Goal: Task Accomplishment & Management: Manage account settings

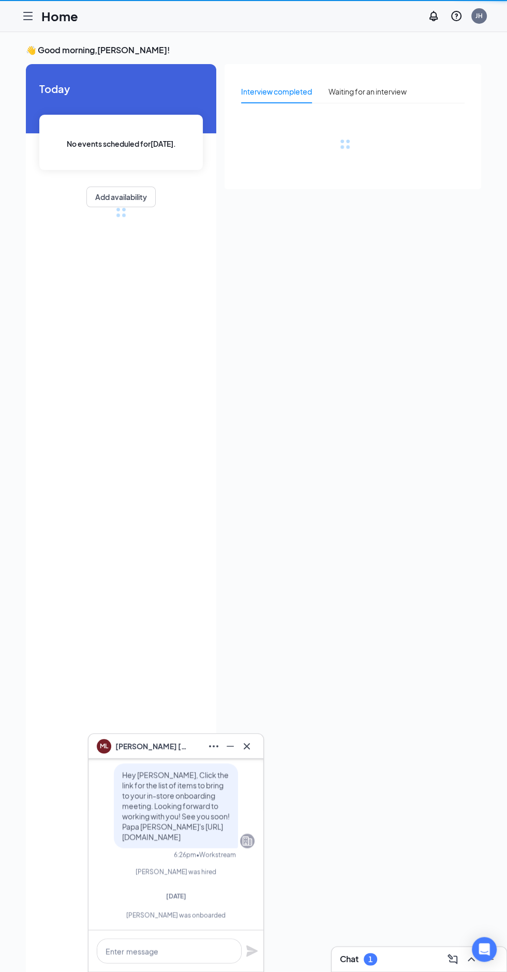
click at [263, 754] on div "ML [PERSON_NAME]" at bounding box center [175, 746] width 175 height 25
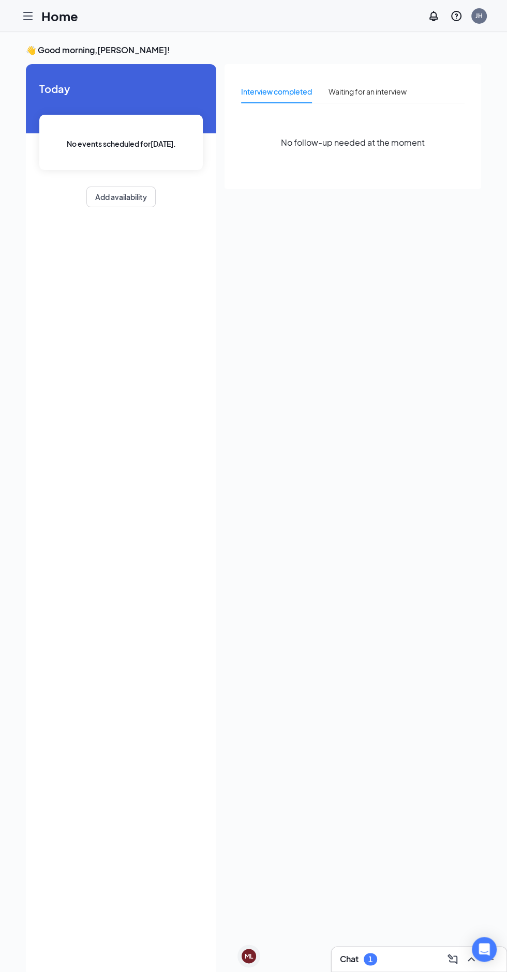
click at [33, 19] on icon "Hamburger" at bounding box center [28, 16] width 12 height 12
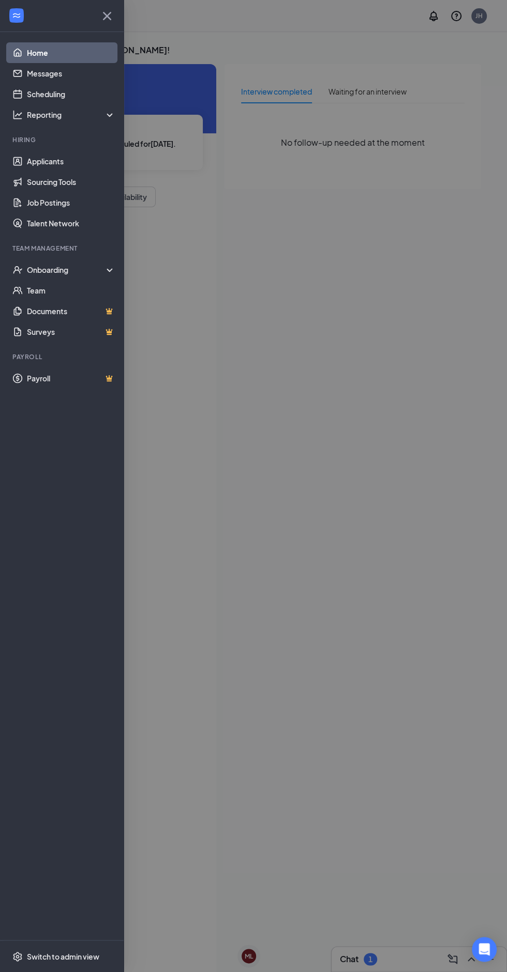
click at [475, 13] on div at bounding box center [253, 486] width 507 height 972
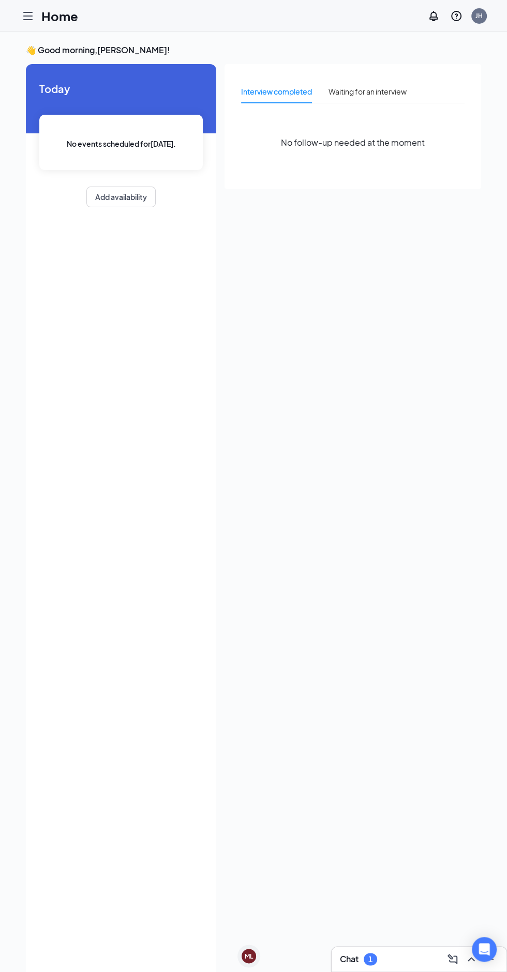
click at [478, 16] on div "JH" at bounding box center [478, 15] width 7 height 9
click at [416, 176] on li "Log out" at bounding box center [427, 179] width 124 height 21
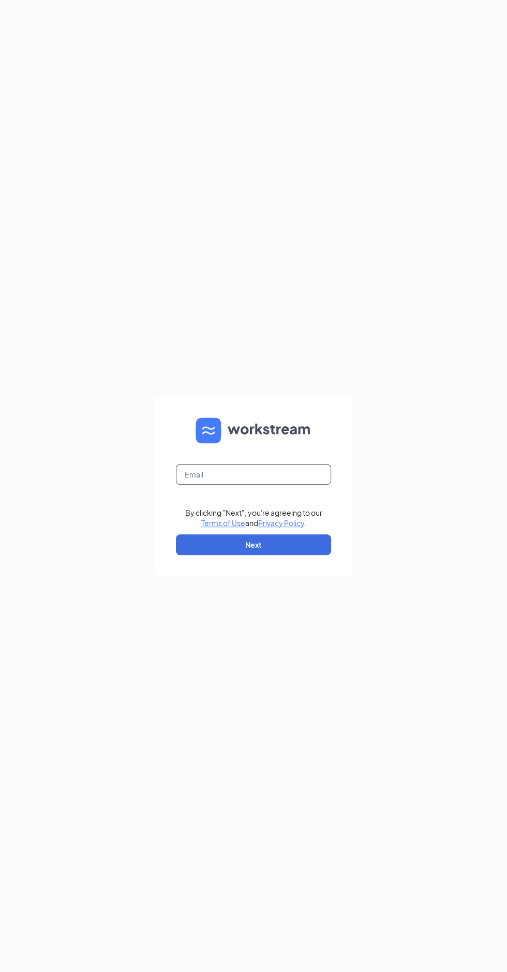
click at [299, 485] on input "text" at bounding box center [253, 474] width 155 height 21
click at [253, 485] on input "text" at bounding box center [253, 474] width 155 height 21
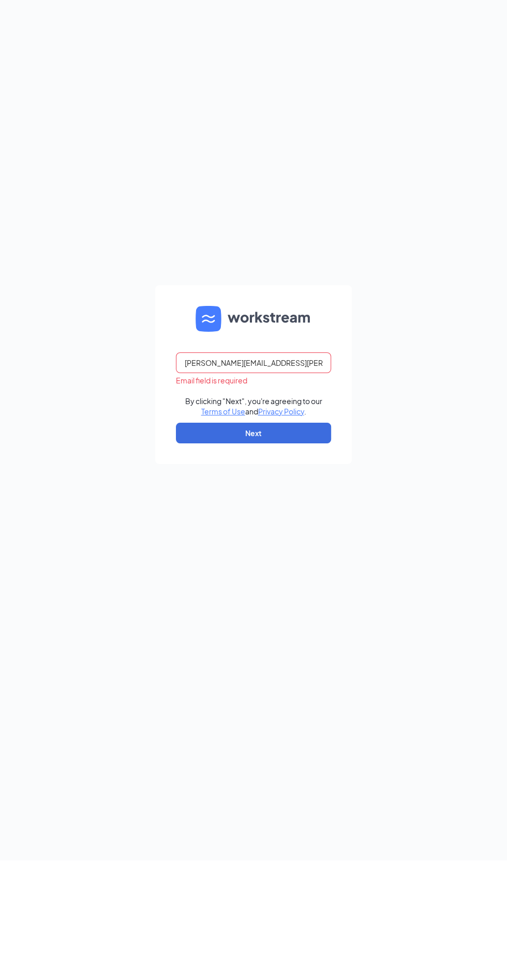
type input "Jessica.hodge@pjunited.com"
click at [286, 555] on button "Next" at bounding box center [253, 545] width 155 height 21
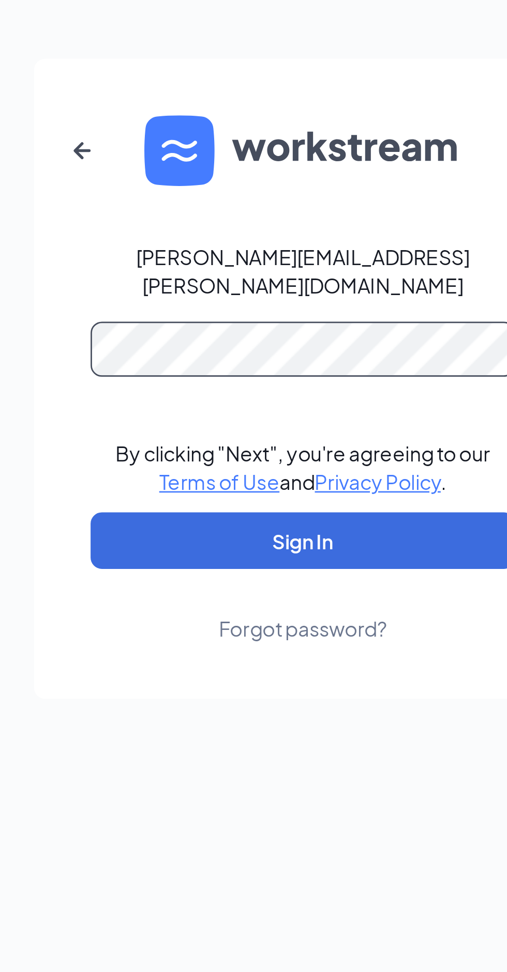
scroll to position [11, 0]
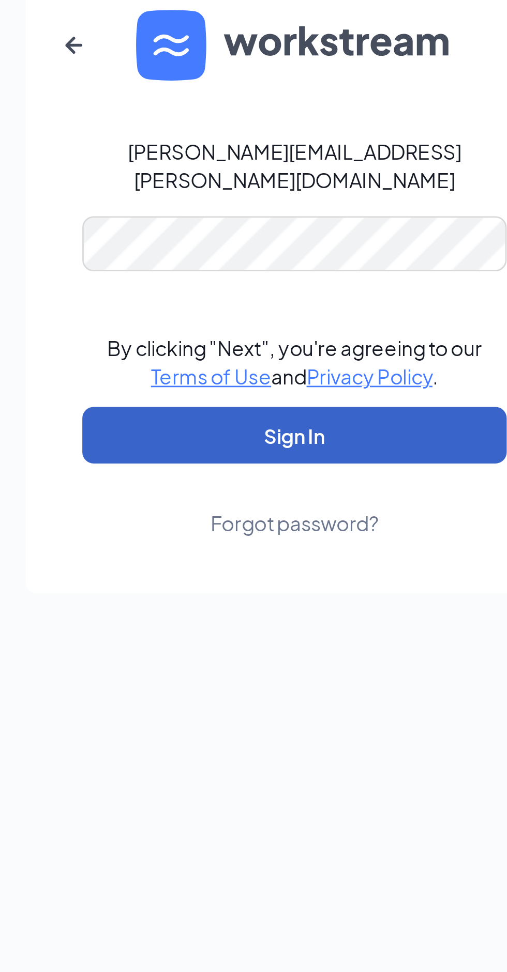
click at [270, 556] on button "Sign In" at bounding box center [253, 545] width 155 height 21
click at [281, 556] on button "Sign In" at bounding box center [253, 545] width 155 height 21
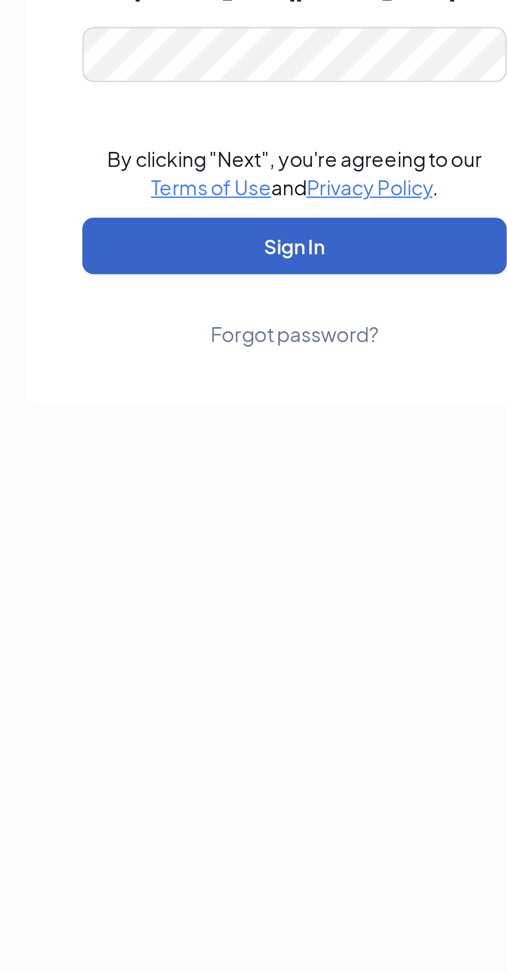
click at [278, 556] on button "Sign In" at bounding box center [253, 545] width 155 height 21
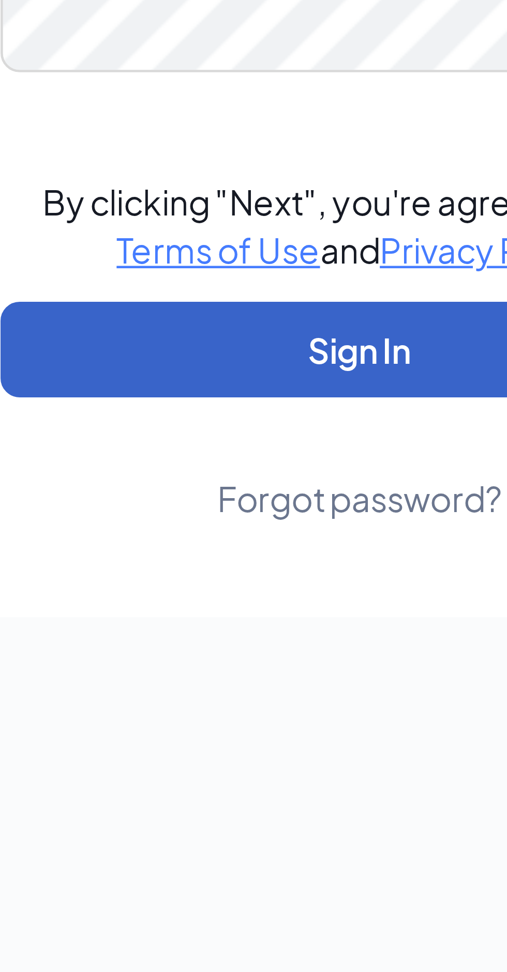
click at [239, 556] on button "Sign In" at bounding box center [253, 545] width 155 height 21
